Goal: Communication & Community: Participate in discussion

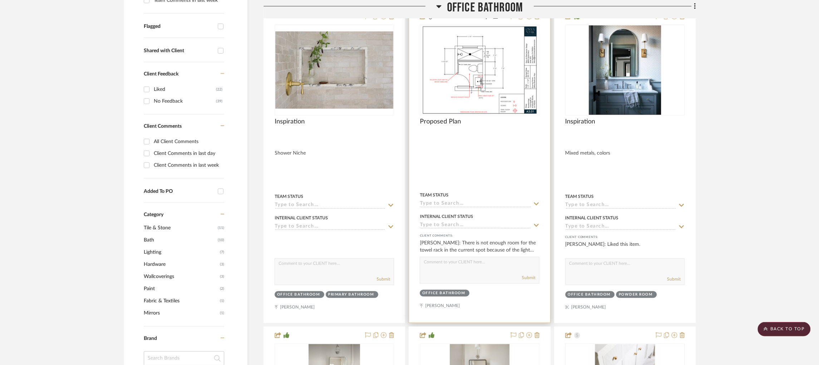
scroll to position [201, 2]
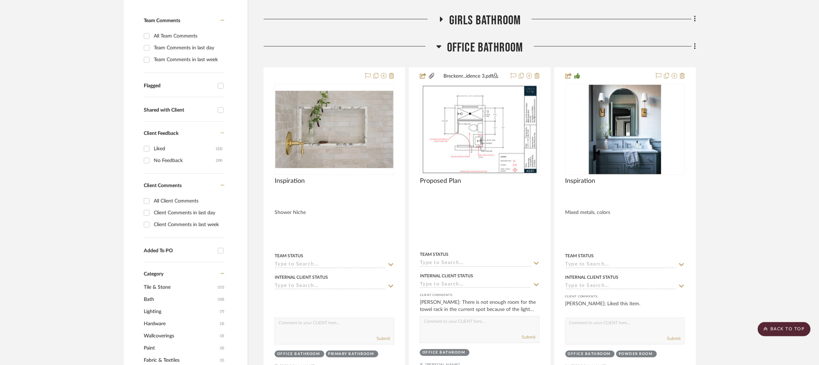
drag, startPoint x: 435, startPoint y: 47, endPoint x: 433, endPoint y: 31, distance: 15.9
click at [437, 46] on icon at bounding box center [439, 46] width 5 height 3
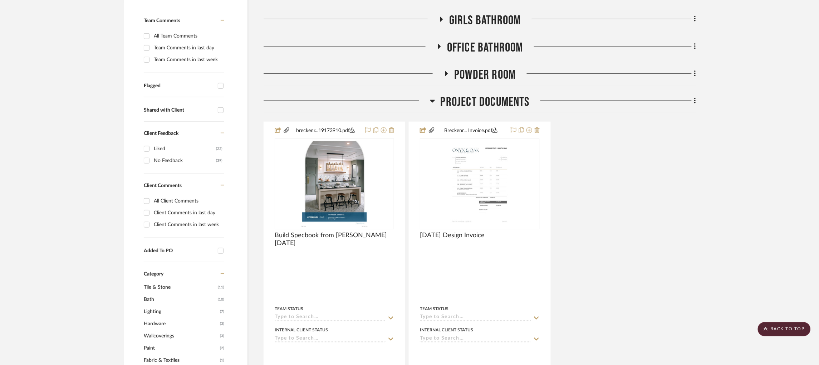
click at [438, 23] on h3 "Girls Bathroom" at bounding box center [479, 20] width 83 height 15
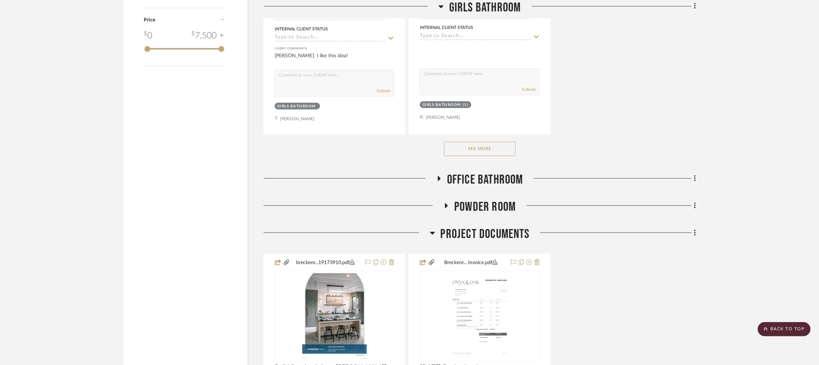
scroll to position [1059, 2]
click at [492, 152] on button "See More" at bounding box center [480, 148] width 72 height 14
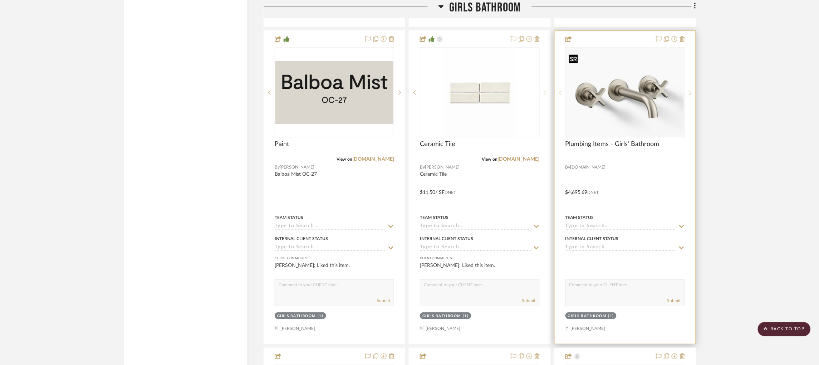
click at [612, 95] on img "0" at bounding box center [625, 92] width 118 height 89
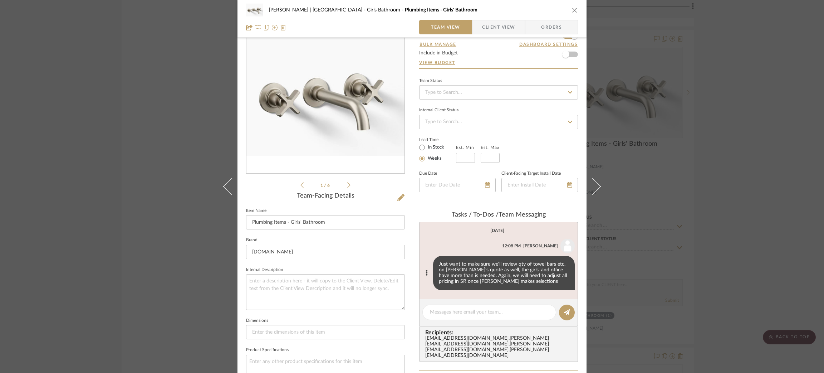
scroll to position [288, 0]
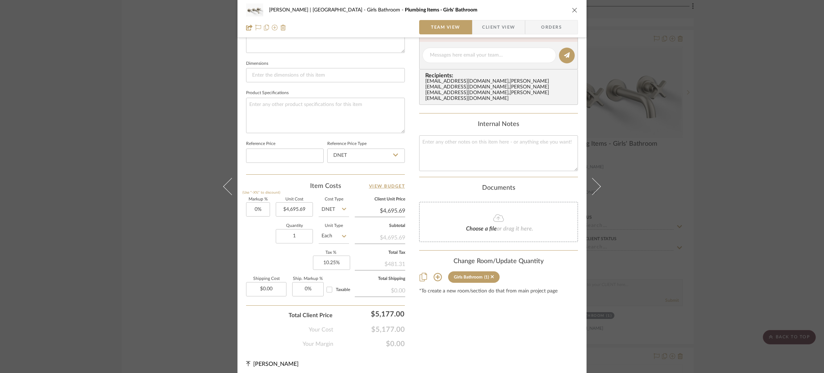
click at [433, 273] on icon at bounding box center [437, 277] width 9 height 9
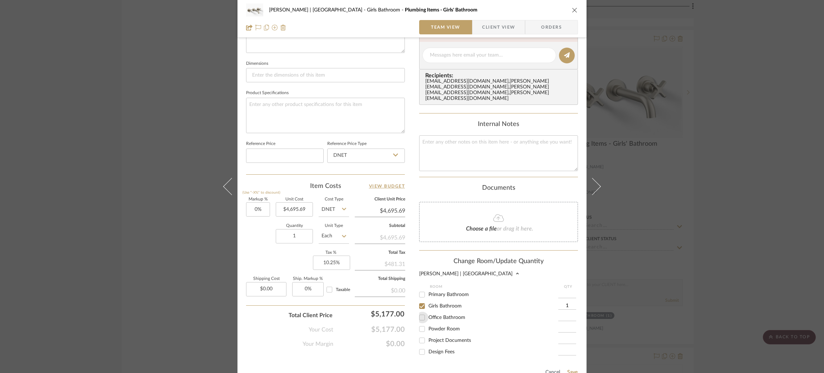
click at [420, 311] on input "Office Bathroom" at bounding box center [421, 316] width 11 height 11
checkbox input "true"
type input "1"
click at [569, 369] on button "Save" at bounding box center [572, 372] width 11 height 6
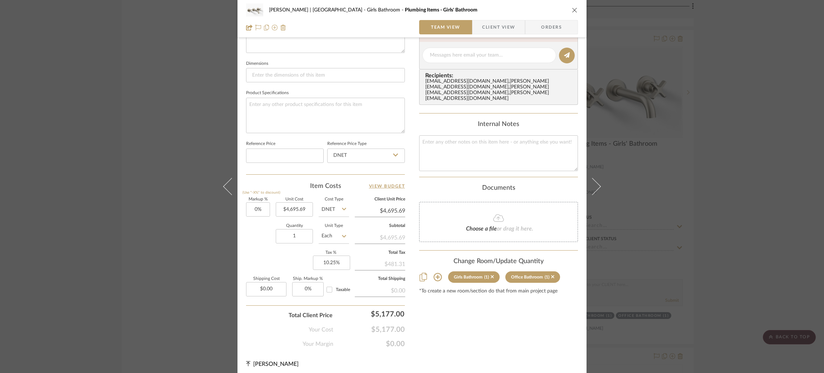
click at [732, 145] on div "[PERSON_NAME] | [GEOGRAPHIC_DATA] Girls Bathroom Plumbing Items - Girls' Bathro…" at bounding box center [412, 186] width 824 height 373
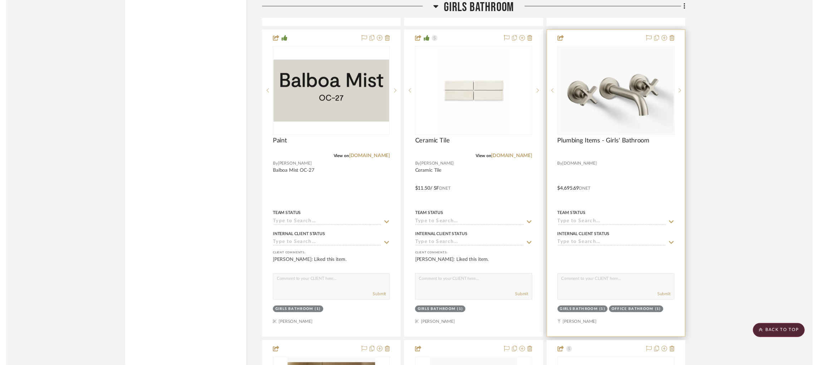
scroll to position [1166, 2]
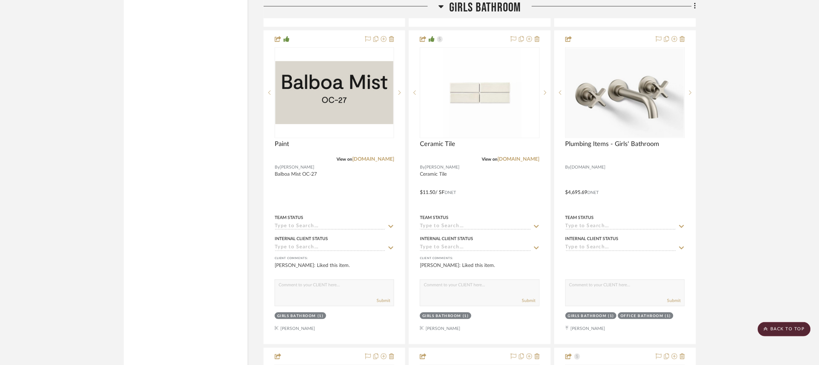
drag, startPoint x: 430, startPoint y: 4, endPoint x: 436, endPoint y: 5, distance: 6.1
click at [435, 4] on div at bounding box center [351, 9] width 175 height 18
click at [438, 5] on icon at bounding box center [440, 6] width 5 height 9
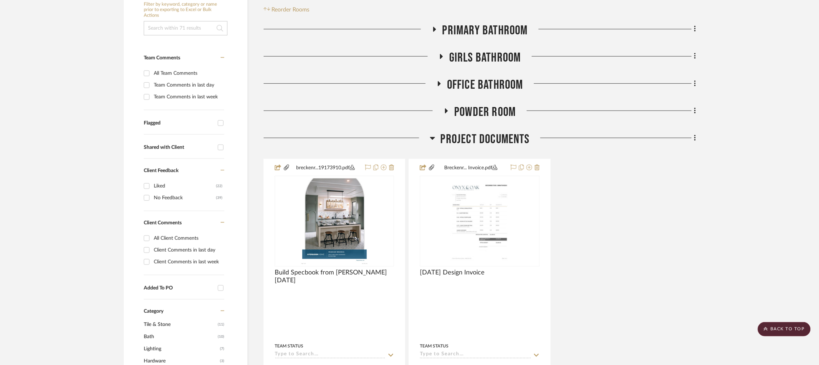
scroll to position [150, 2]
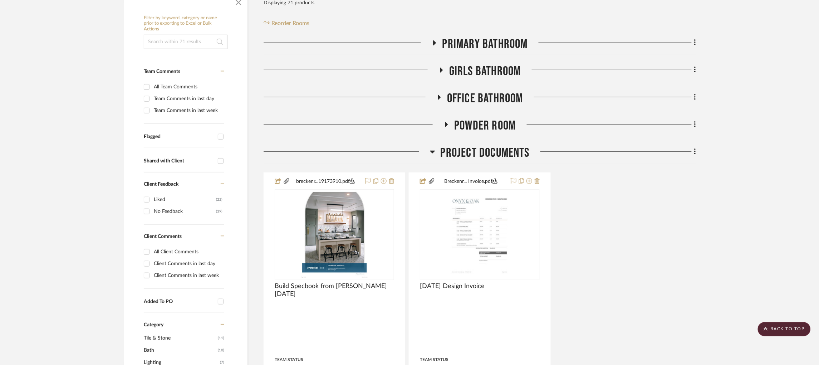
click at [430, 160] on h3 "Project Documents" at bounding box center [480, 152] width 100 height 15
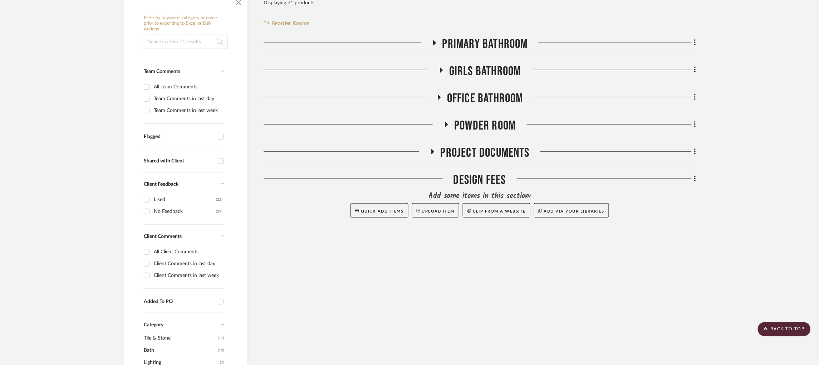
click at [435, 98] on icon at bounding box center [439, 96] width 9 height 5
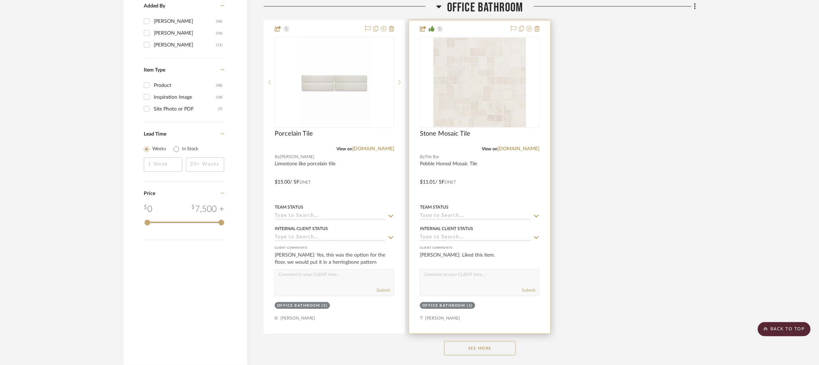
scroll to position [955, 2]
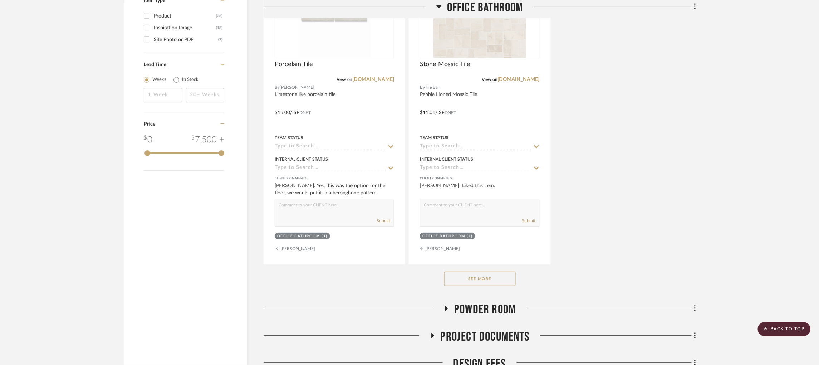
click at [491, 272] on div "See More" at bounding box center [480, 278] width 432 height 29
click at [483, 281] on button "See More" at bounding box center [480, 278] width 72 height 14
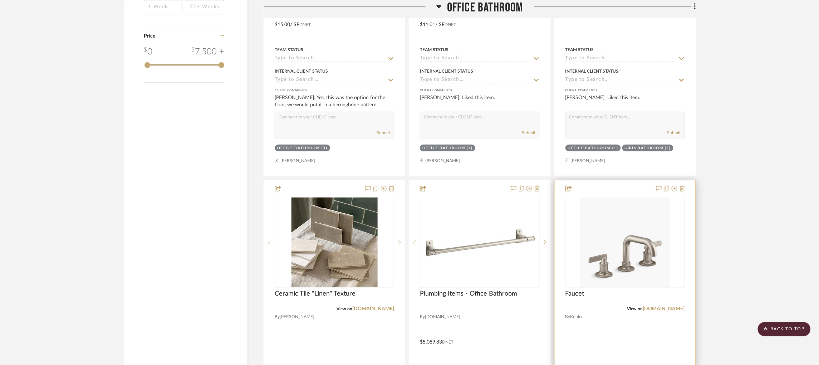
scroll to position [1223, 2]
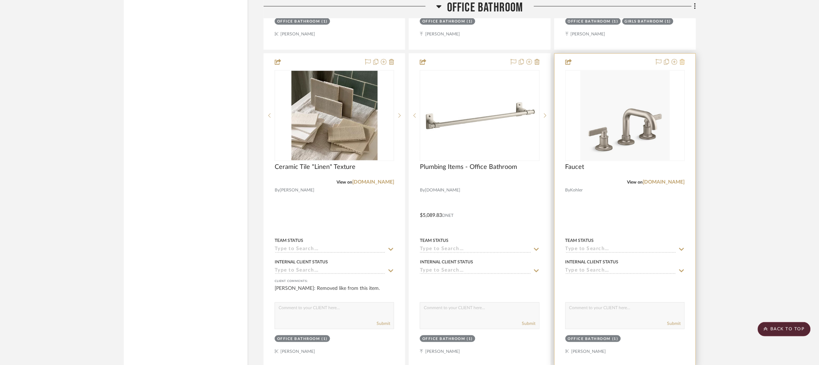
click at [680, 64] on icon at bounding box center [682, 62] width 5 height 6
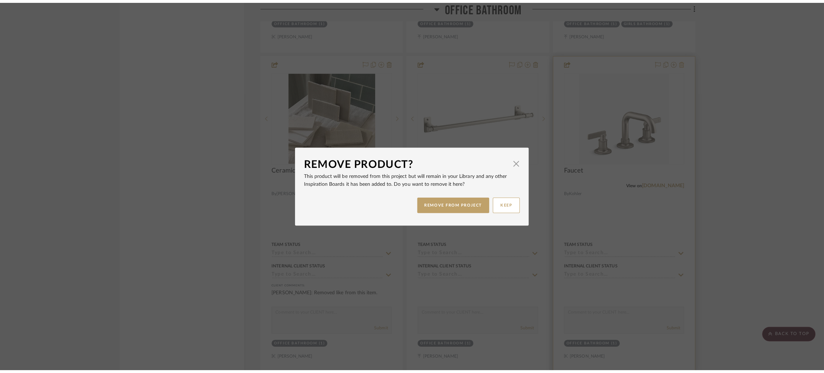
scroll to position [0, 0]
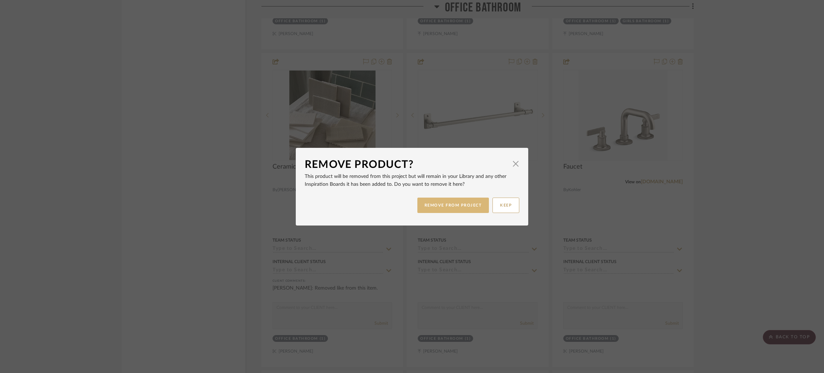
click at [448, 207] on button "REMOVE FROM PROJECT" at bounding box center [453, 204] width 72 height 15
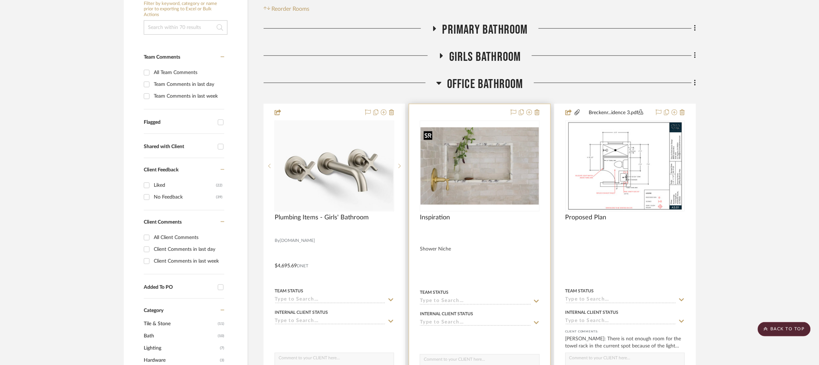
scroll to position [204, 2]
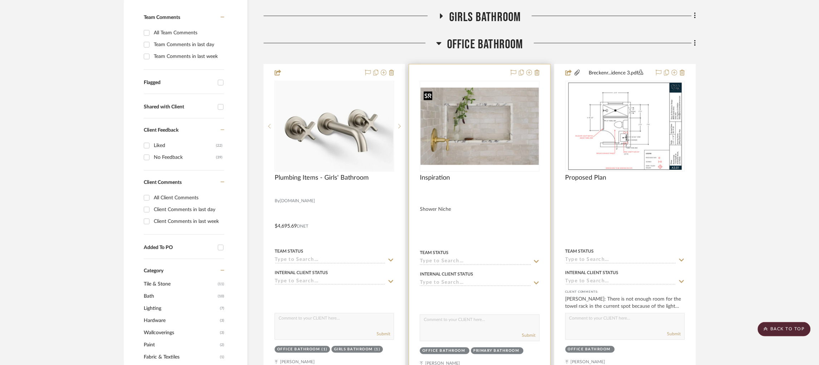
click at [489, 109] on img "0" at bounding box center [480, 126] width 118 height 77
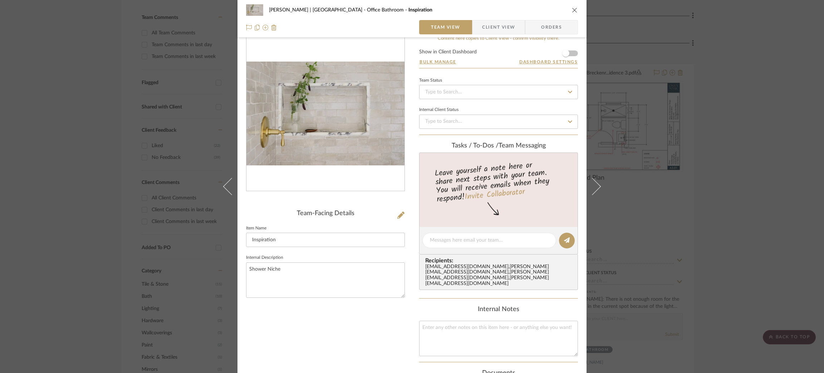
scroll to position [54, 0]
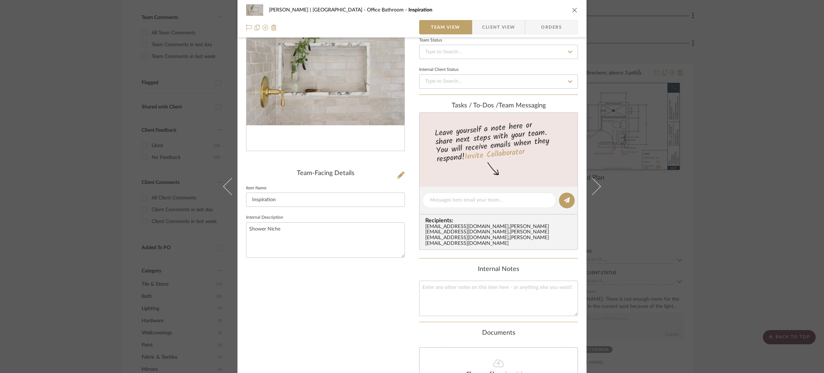
click at [681, 160] on div "[PERSON_NAME] | [GEOGRAPHIC_DATA] Office Bathroom Inspiration Team View Client …" at bounding box center [412, 186] width 824 height 373
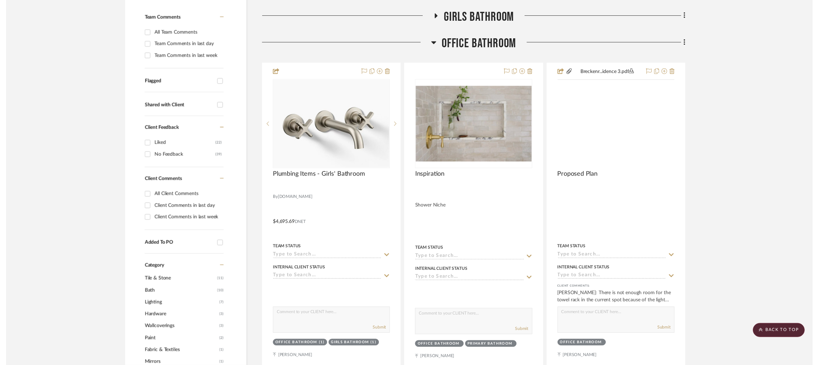
scroll to position [204, 2]
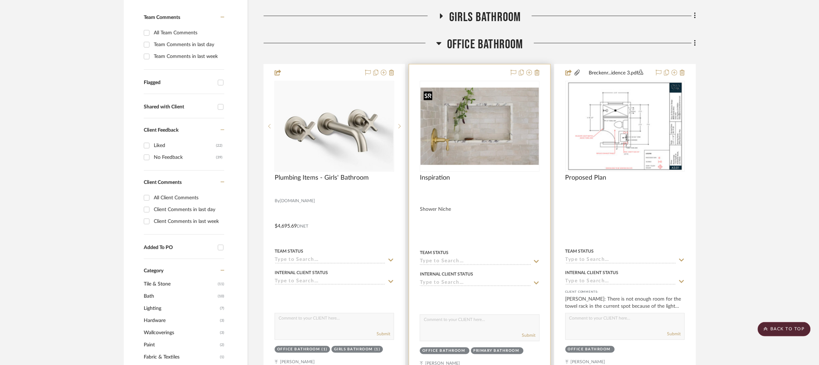
click at [478, 120] on img "0" at bounding box center [480, 126] width 118 height 77
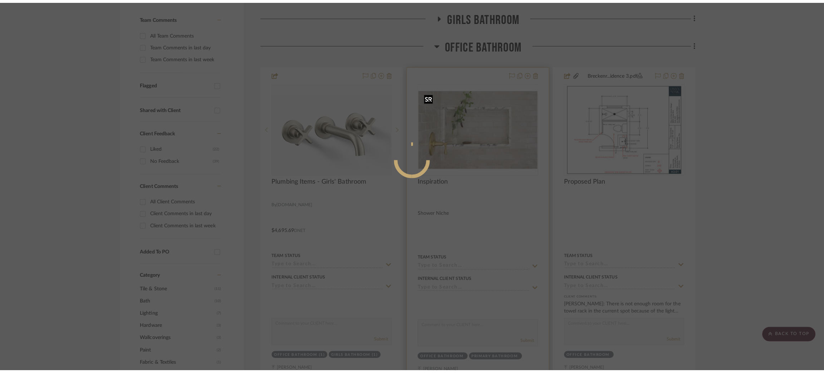
scroll to position [0, 0]
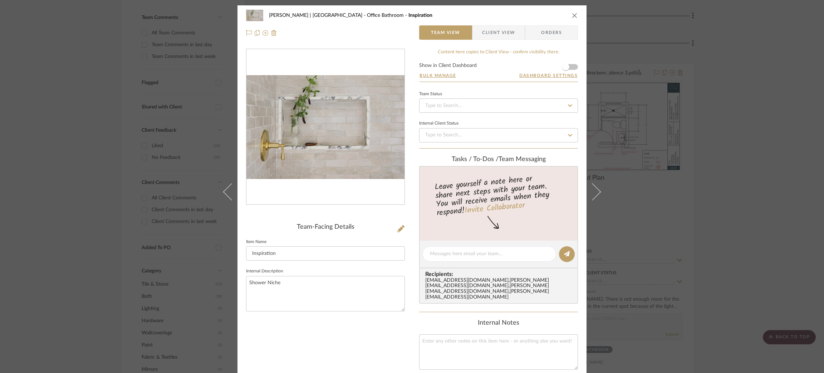
click at [732, 98] on div "[PERSON_NAME] | [GEOGRAPHIC_DATA] Office Bathroom Inspiration Team View Client …" at bounding box center [412, 186] width 824 height 373
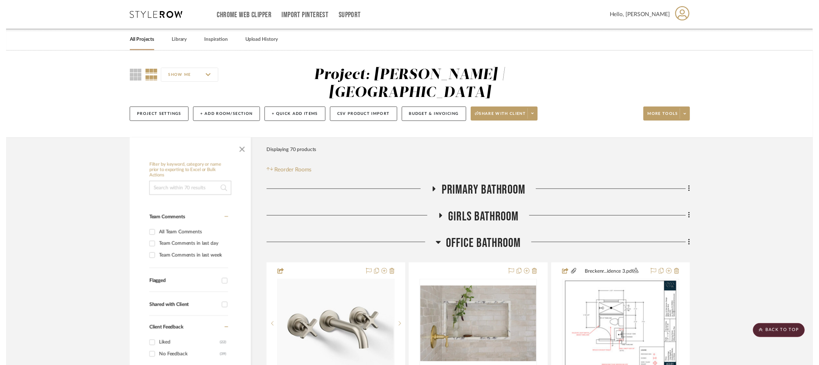
scroll to position [204, 2]
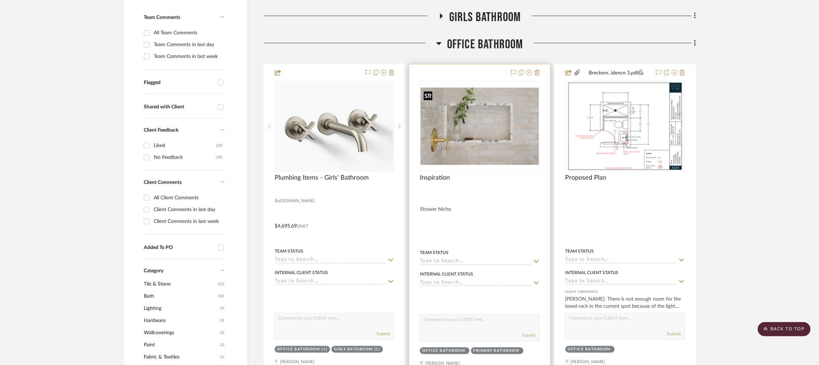
click at [473, 138] on img "0" at bounding box center [480, 126] width 118 height 77
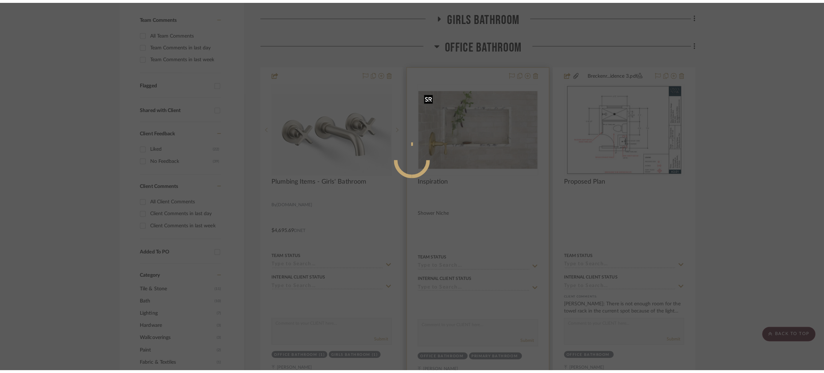
scroll to position [0, 0]
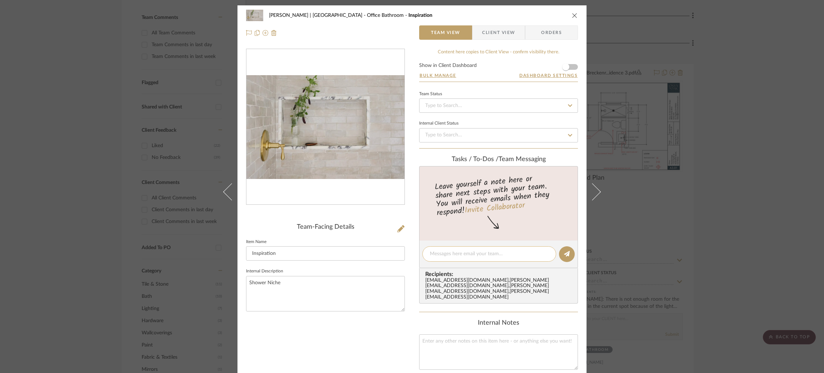
click at [436, 251] on textarea at bounding box center [489, 254] width 119 height 8
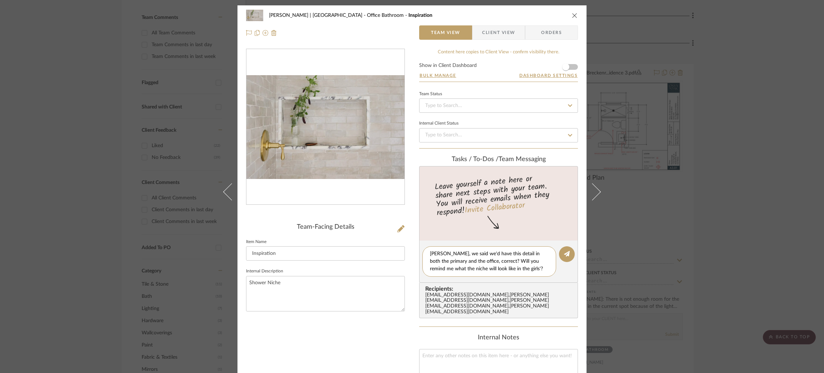
drag, startPoint x: 523, startPoint y: 268, endPoint x: 390, endPoint y: 231, distance: 138.0
click at [390, 231] on div "[PERSON_NAME] | [GEOGRAPHIC_DATA] Office Bathroom Inspiration Team View Client …" at bounding box center [411, 279] width 349 height 548
click at [483, 261] on textarea "[PERSON_NAME], we said we'd have this detail in both the primary and the office…" at bounding box center [489, 261] width 119 height 23
drag, startPoint x: 443, startPoint y: 252, endPoint x: 475, endPoint y: 261, distance: 33.3
click at [475, 261] on textarea "[PERSON_NAME], we said we'd have this detail in both the primary and the office…" at bounding box center [489, 261] width 119 height 23
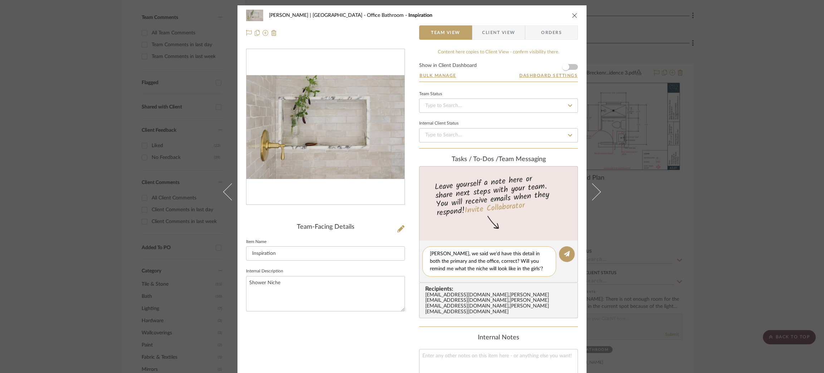
click at [518, 268] on textarea "[PERSON_NAME], we said we'd have this detail in both the primary and the office…" at bounding box center [489, 261] width 119 height 23
click at [444, 252] on textarea "[PERSON_NAME], we said we'd have this detail in both the primary and the office…" at bounding box center [489, 261] width 119 height 23
click at [531, 251] on textarea "[PERSON_NAME], I know we said we'd have this detail in both the primary and the…" at bounding box center [489, 261] width 119 height 23
click at [445, 261] on textarea "[PERSON_NAME], I know we said we'd have this detail in the primary and the offi…" at bounding box center [489, 261] width 119 height 23
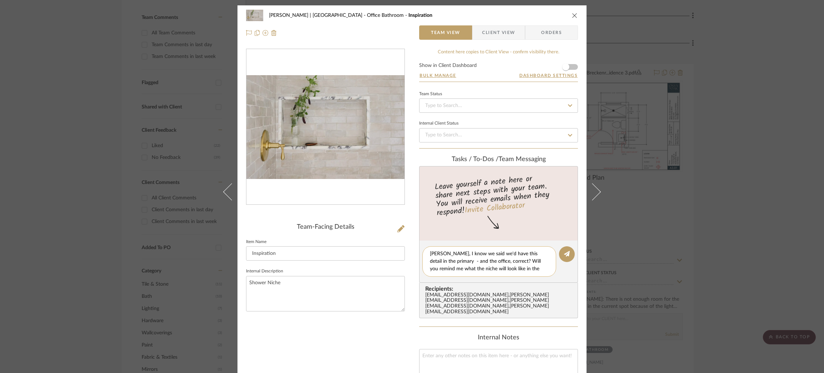
click at [480, 261] on textarea "[PERSON_NAME], I know we said we'd have this detail in the primary - and the of…" at bounding box center [489, 261] width 119 height 23
click at [529, 267] on textarea "[PERSON_NAME], I know we said we'd have this detail in the primary - and the of…" at bounding box center [489, 261] width 119 height 23
click at [529, 260] on textarea "[PERSON_NAME], I know we said we'd have this detail in the primary - and the of…" at bounding box center [489, 261] width 119 height 23
click at [544, 268] on textarea "[PERSON_NAME], I know we said we'd have this detail in the primary - and the of…" at bounding box center [489, 261] width 119 height 23
drag, startPoint x: 542, startPoint y: 268, endPoint x: 533, endPoint y: 266, distance: 9.1
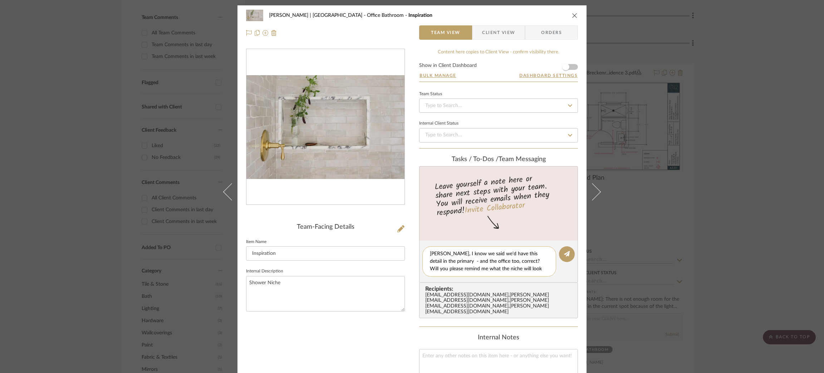
click at [533, 266] on textarea "[PERSON_NAME], I know we said we'd have this detail in the primary - and the of…" at bounding box center [489, 261] width 119 height 23
click at [537, 265] on textarea "[PERSON_NAME], I know we said we'd have this detail in the primary - and the of…" at bounding box center [489, 261] width 119 height 23
click at [542, 269] on textarea "[PERSON_NAME], I know we said we'd have this detail in the primary - and the of…" at bounding box center [489, 261] width 119 height 23
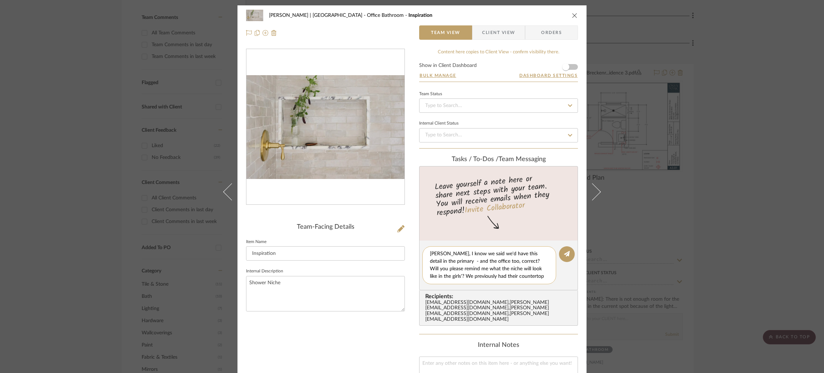
drag, startPoint x: 540, startPoint y: 276, endPoint x: 539, endPoint y: 269, distance: 6.8
click at [539, 269] on textarea "[PERSON_NAME], I know we said we'd have this detail in the primary - and the of…" at bounding box center [489, 265] width 119 height 30
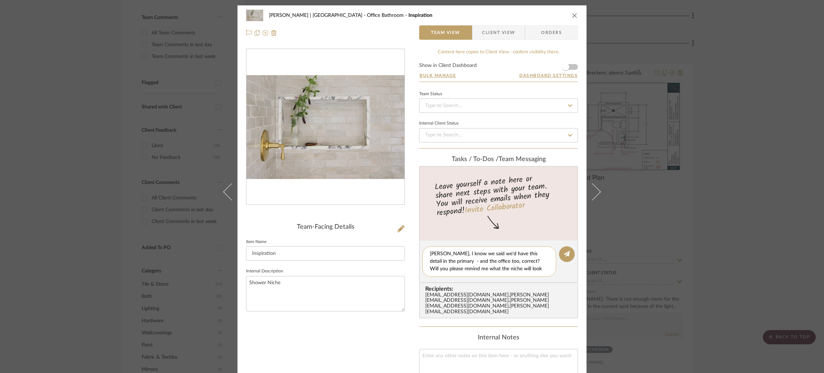
drag, startPoint x: 542, startPoint y: 267, endPoint x: 510, endPoint y: 260, distance: 32.1
click at [510, 260] on textarea "[PERSON_NAME], I know we said we'd have this detail in the primary - and the of…" at bounding box center [489, 261] width 119 height 23
click at [508, 259] on textarea "[PERSON_NAME], I know we said we'd have this detail in the primary - and the of…" at bounding box center [489, 261] width 119 height 23
drag, startPoint x: 445, startPoint y: 259, endPoint x: 555, endPoint y: 272, distance: 111.2
click at [555, 272] on editor-of-message "[PERSON_NAME], I know we said we'd have this detail in the primary - and the of…" at bounding box center [498, 261] width 159 height 42
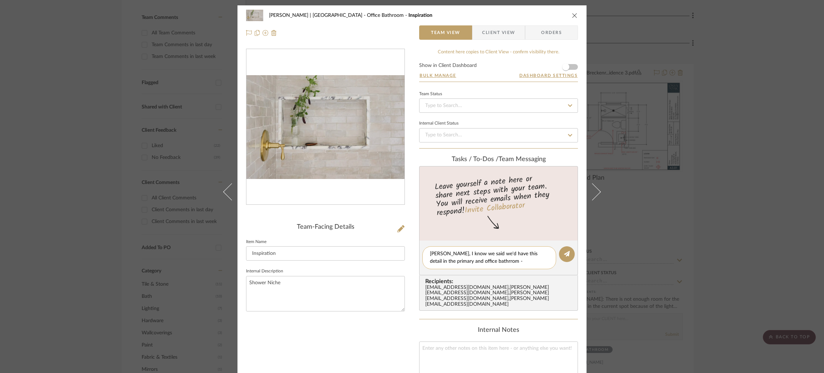
click at [501, 259] on textarea "[PERSON_NAME], I know we said we'd have this detail in the primary and office b…" at bounding box center [489, 257] width 119 height 15
click at [529, 260] on textarea "[PERSON_NAME], I know we said we'd have this detail in the primary and office b…" at bounding box center [489, 257] width 119 height 15
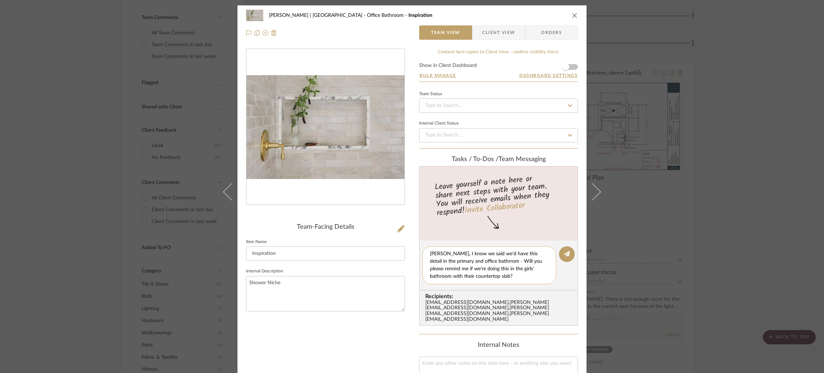
click at [488, 259] on textarea "[PERSON_NAME], I know we said we'd have this detail in the primary and office b…" at bounding box center [489, 265] width 119 height 30
click at [514, 276] on textarea "[PERSON_NAME], I know we said we'd have this detail in the primary and office b…" at bounding box center [489, 265] width 119 height 30
click at [492, 261] on textarea "[PERSON_NAME], I know we said we'd have this detail in the primary and office b…" at bounding box center [489, 265] width 119 height 30
type textarea "[PERSON_NAME], I know we said we'd have this detail in the primary and office b…"
click at [566, 253] on icon at bounding box center [567, 254] width 6 height 6
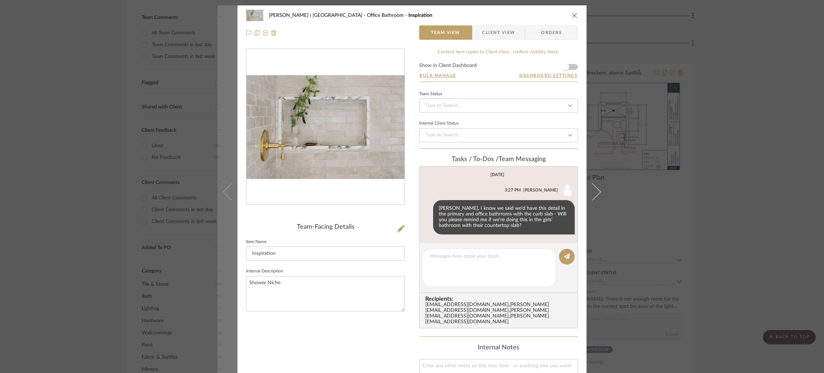
scroll to position [184, 0]
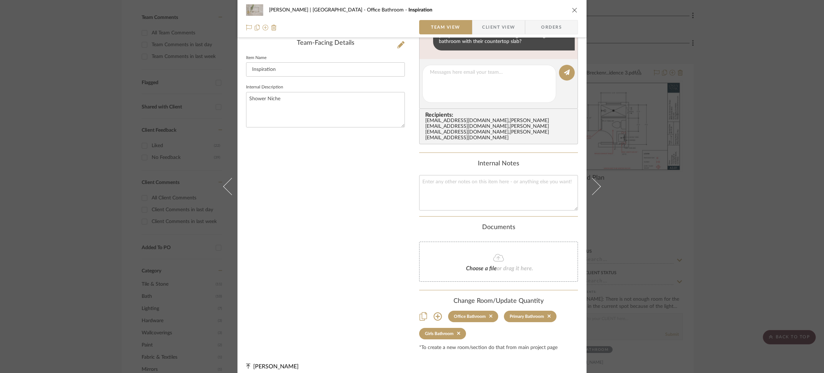
click at [99, 83] on div "[PERSON_NAME] | [GEOGRAPHIC_DATA] Office Bathroom Inspiration Team View Client …" at bounding box center [412, 186] width 824 height 373
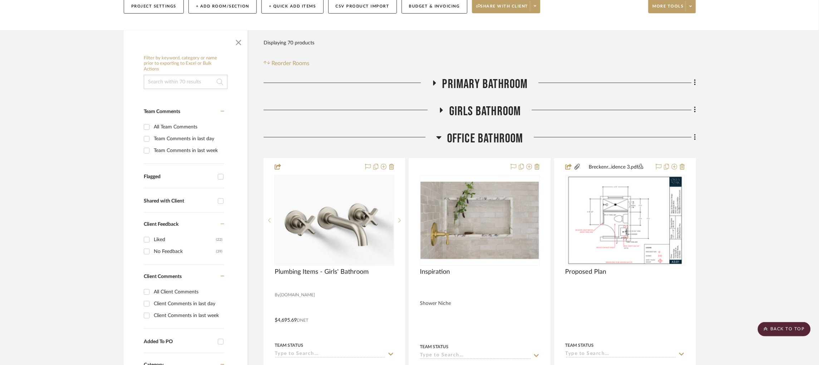
scroll to position [36, 2]
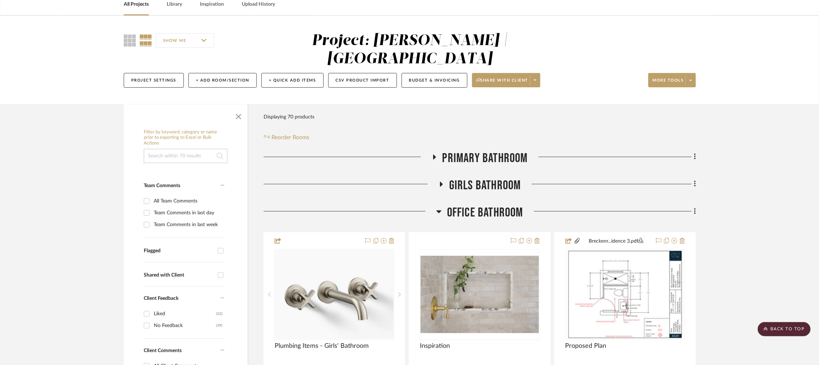
click at [437, 211] on icon at bounding box center [439, 211] width 5 height 3
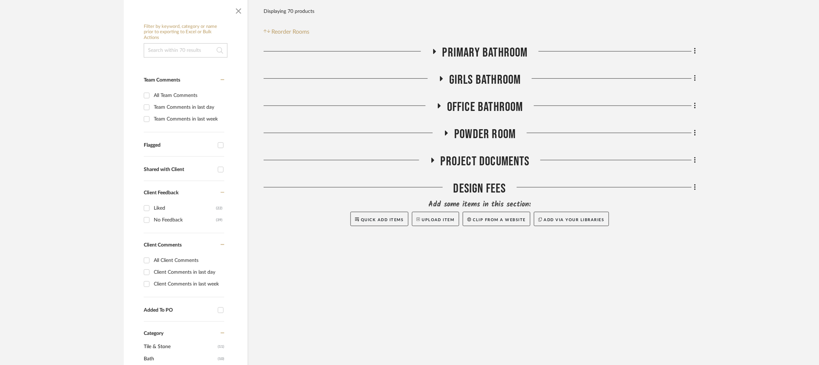
scroll to position [143, 2]
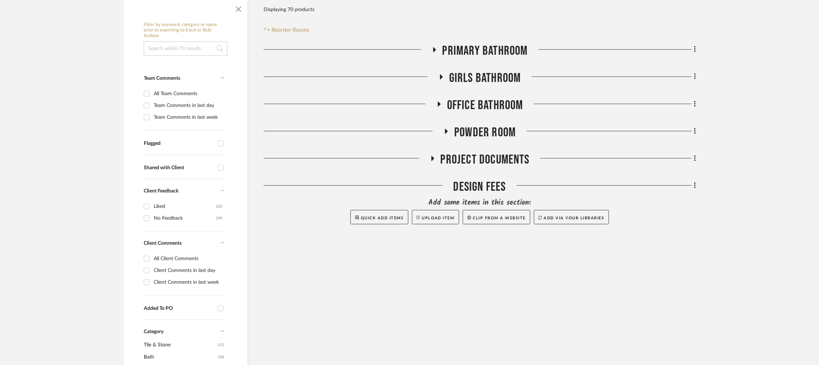
click at [431, 160] on icon at bounding box center [432, 158] width 3 height 5
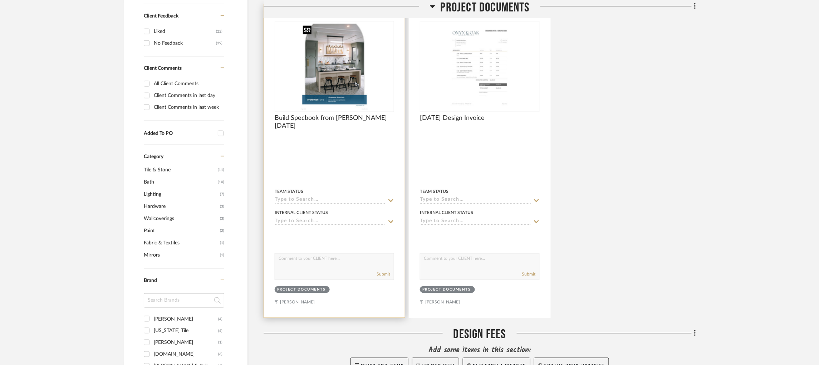
click at [0, 0] on img at bounding box center [0, 0] width 0 height 0
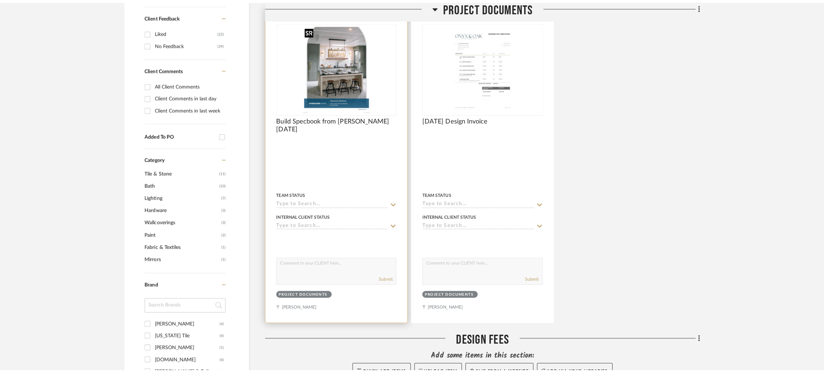
scroll to position [0, 0]
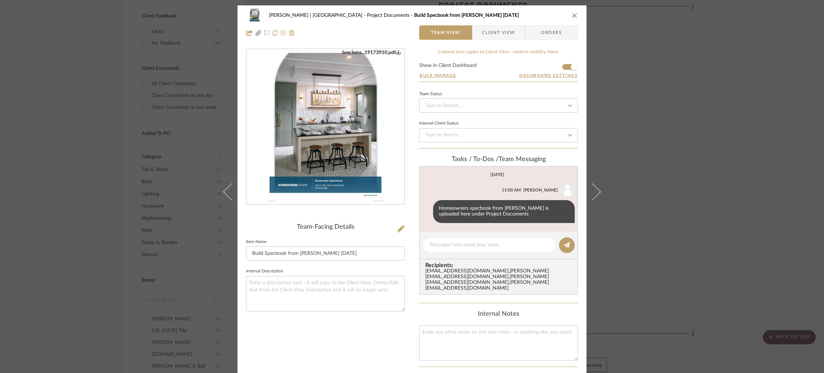
click at [346, 170] on img "0" at bounding box center [325, 126] width 120 height 155
